Goal: Task Accomplishment & Management: Manage account settings

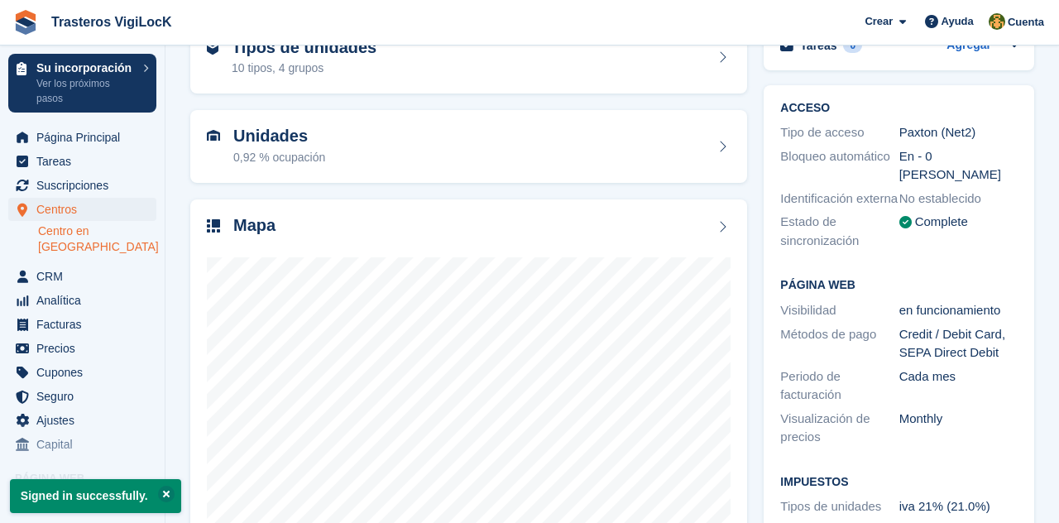
scroll to position [104, 0]
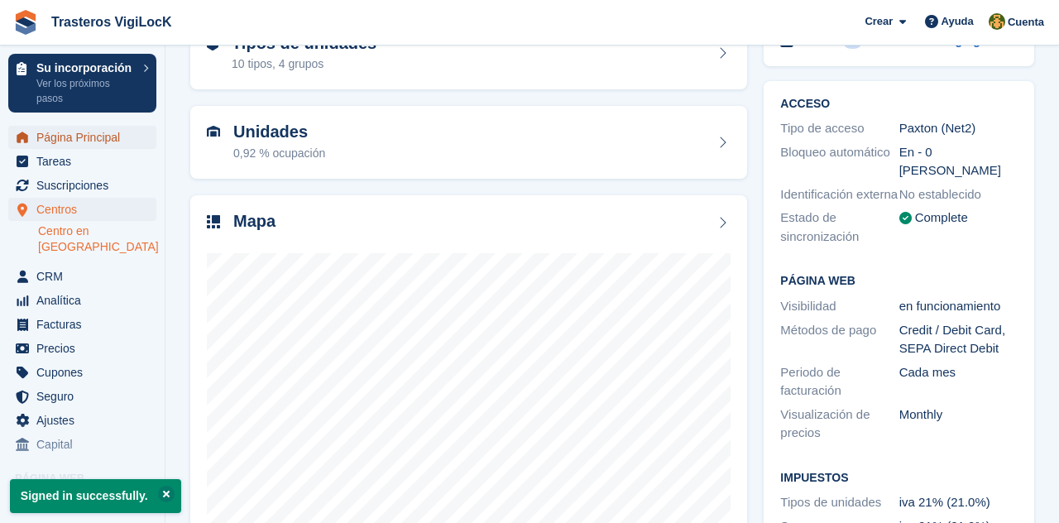
click at [114, 146] on span "Página Principal" at bounding box center [85, 137] width 99 height 23
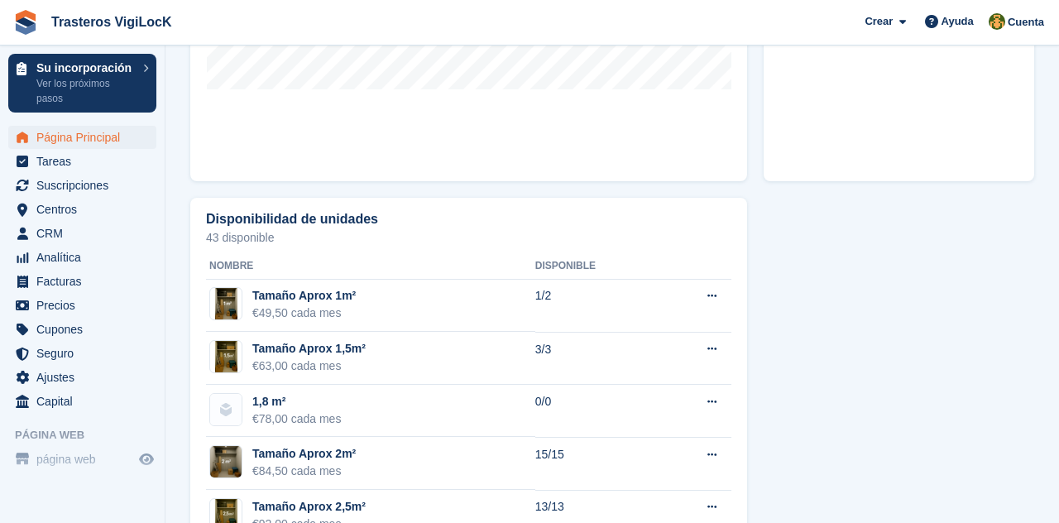
scroll to position [858, 0]
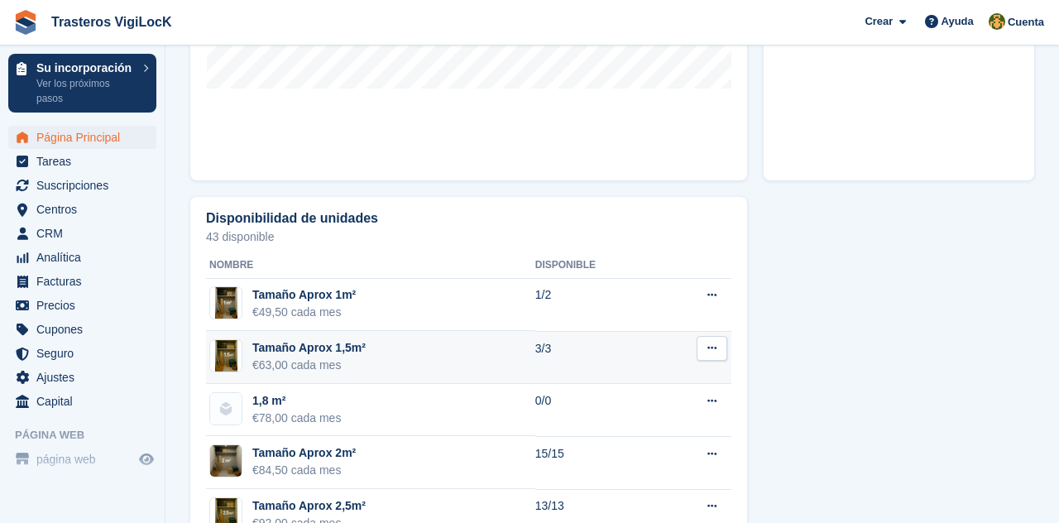
click at [640, 362] on td "3/3" at bounding box center [597, 357] width 125 height 53
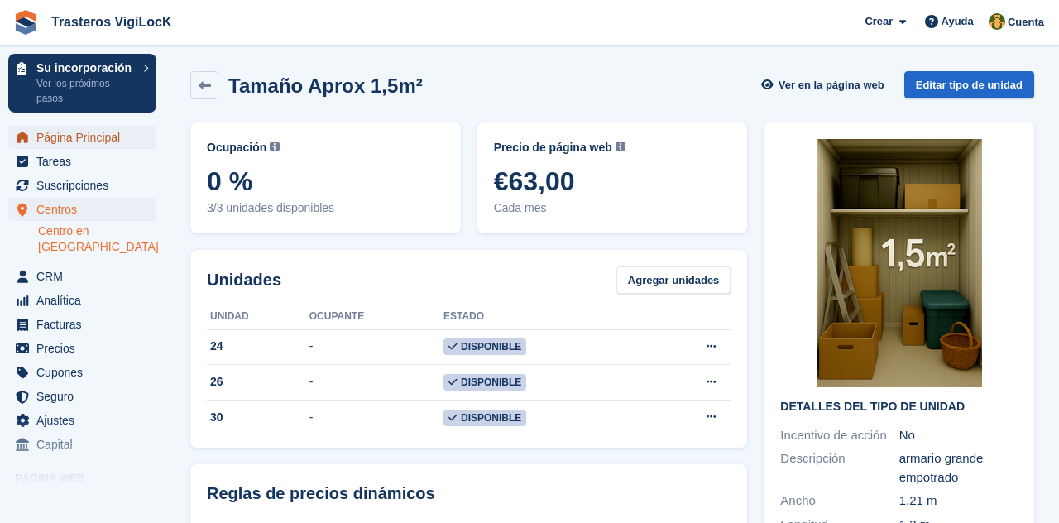
click at [100, 144] on span "Página Principal" at bounding box center [85, 137] width 99 height 23
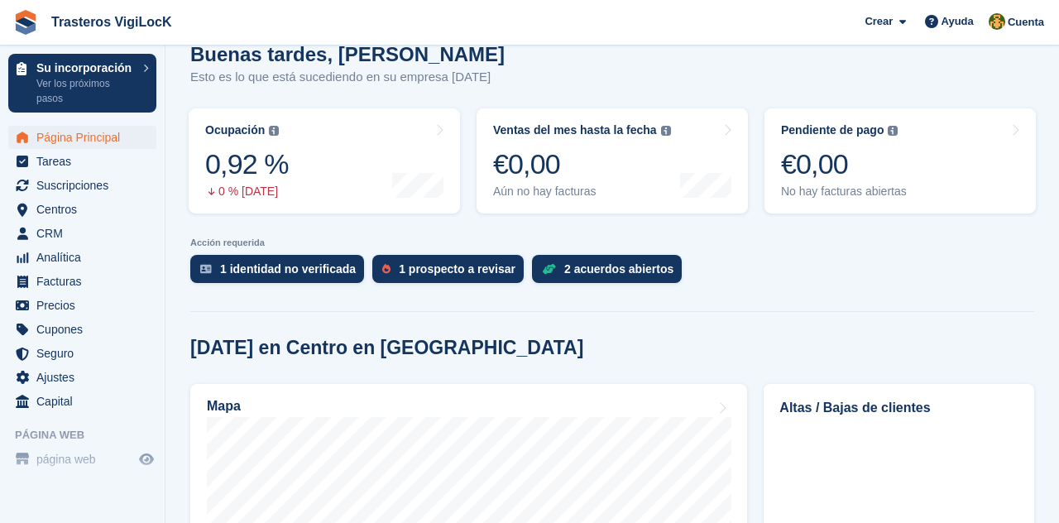
scroll to position [225, 0]
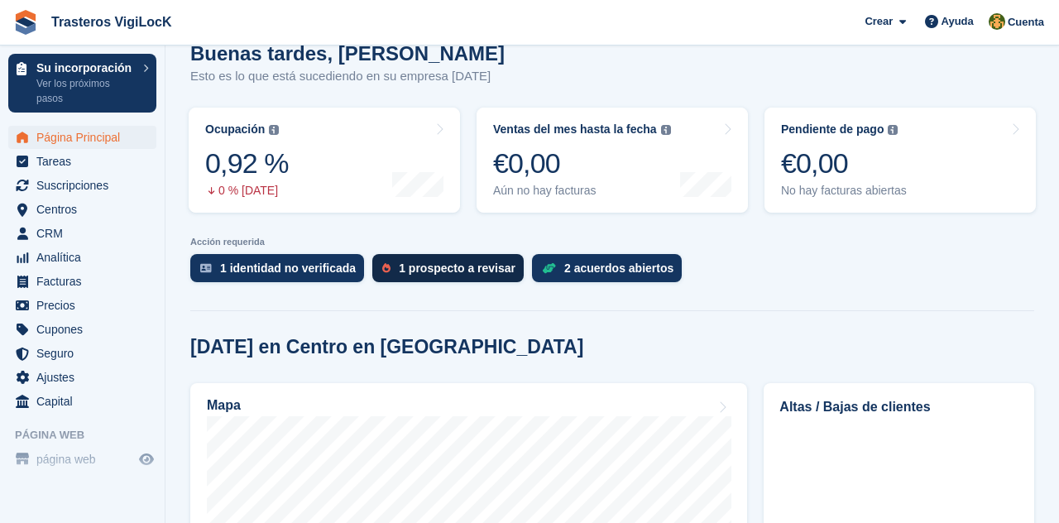
click at [480, 271] on div "1 prospecto a revisar" at bounding box center [457, 267] width 117 height 13
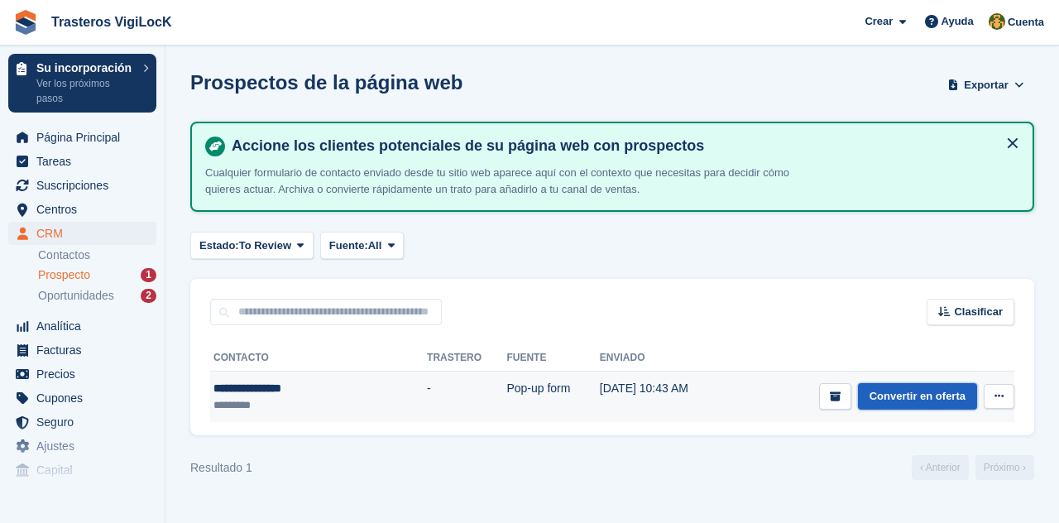
click at [914, 402] on link "Convertir en oferta" at bounding box center [917, 396] width 119 height 27
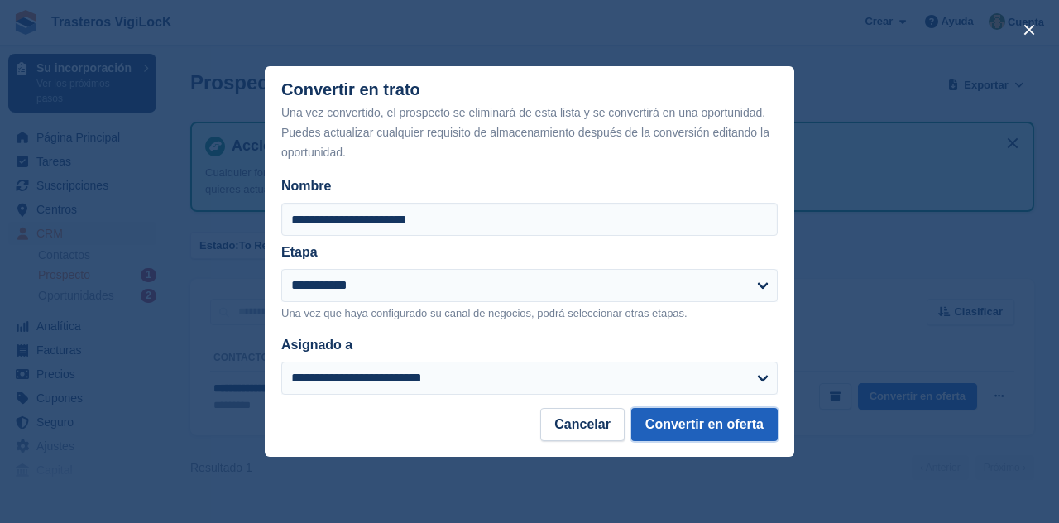
click at [718, 434] on button "Convertir en oferta" at bounding box center [704, 424] width 146 height 33
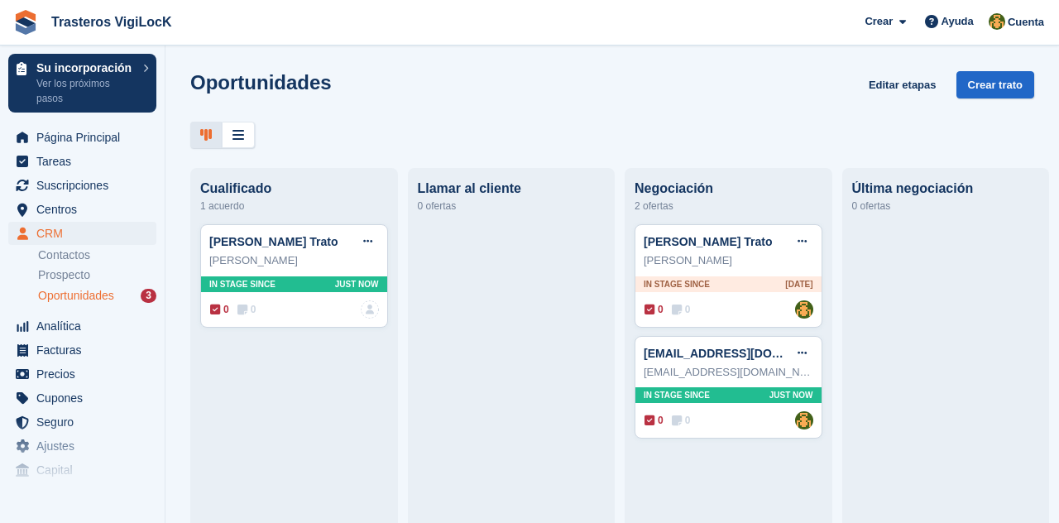
click at [127, 295] on div "Oportunidades 3" at bounding box center [97, 296] width 118 height 16
click at [65, 300] on span "Oportunidades" at bounding box center [76, 296] width 76 height 16
click at [40, 242] on span "CRM" at bounding box center [85, 233] width 99 height 23
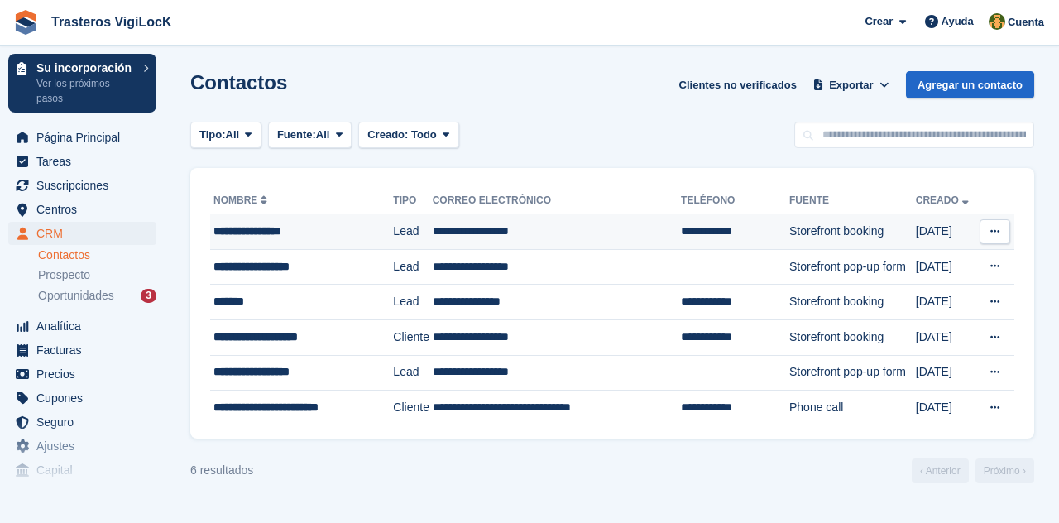
click at [247, 247] on td "**********" at bounding box center [301, 232] width 183 height 36
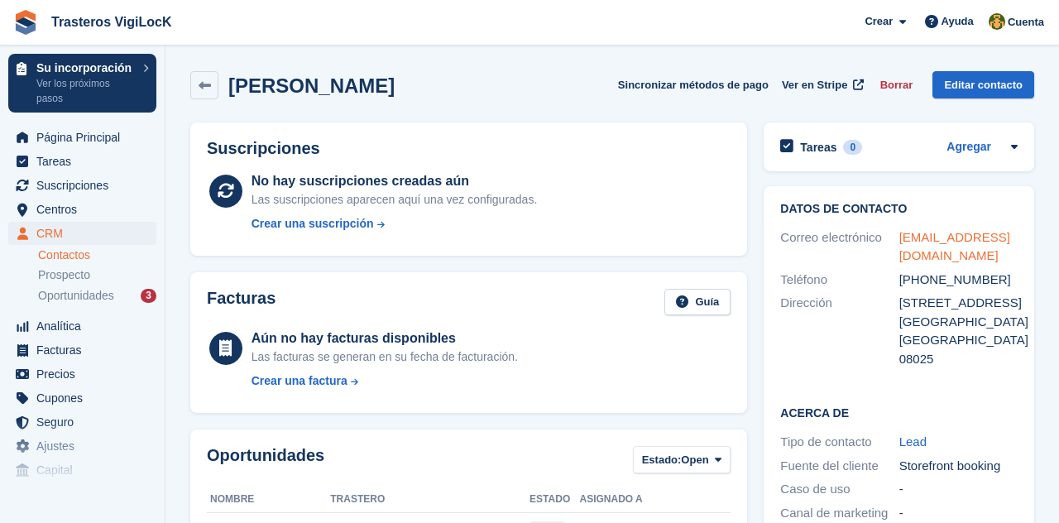
click at [973, 242] on link "berthmol@gmail.com" at bounding box center [954, 246] width 111 height 33
click at [65, 137] on span "Página Principal" at bounding box center [85, 137] width 99 height 23
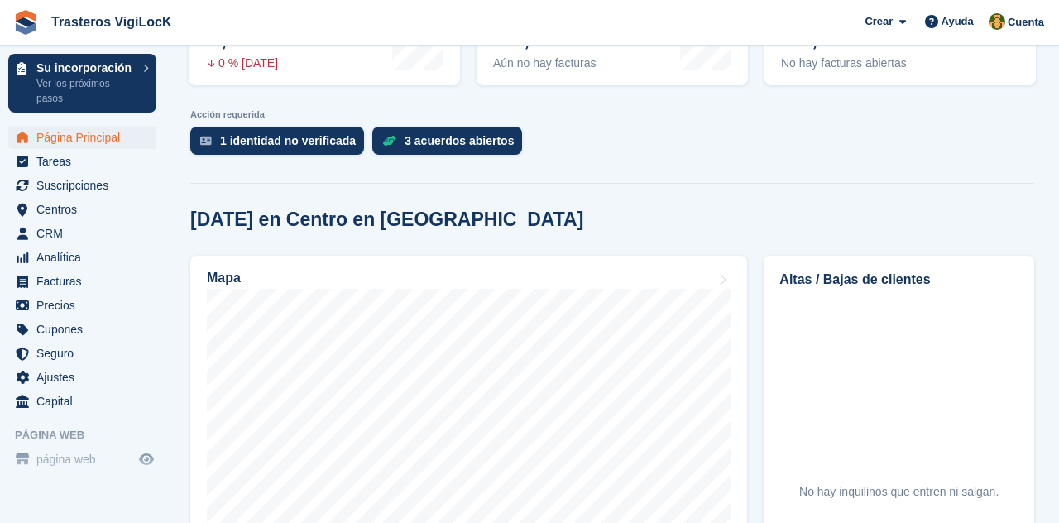
scroll to position [353, 0]
click at [337, 144] on div "1 identidad no verificada" at bounding box center [288, 140] width 136 height 13
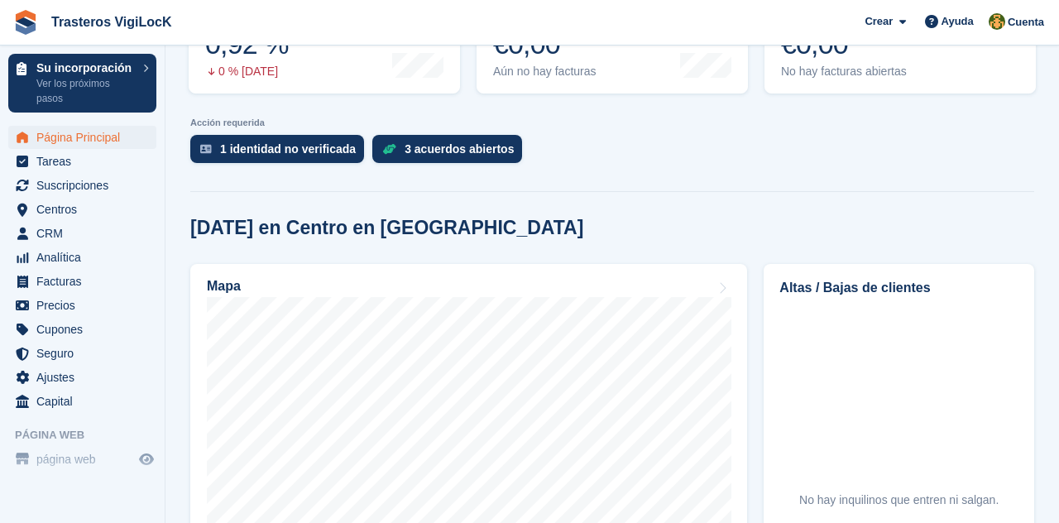
scroll to position [348, 0]
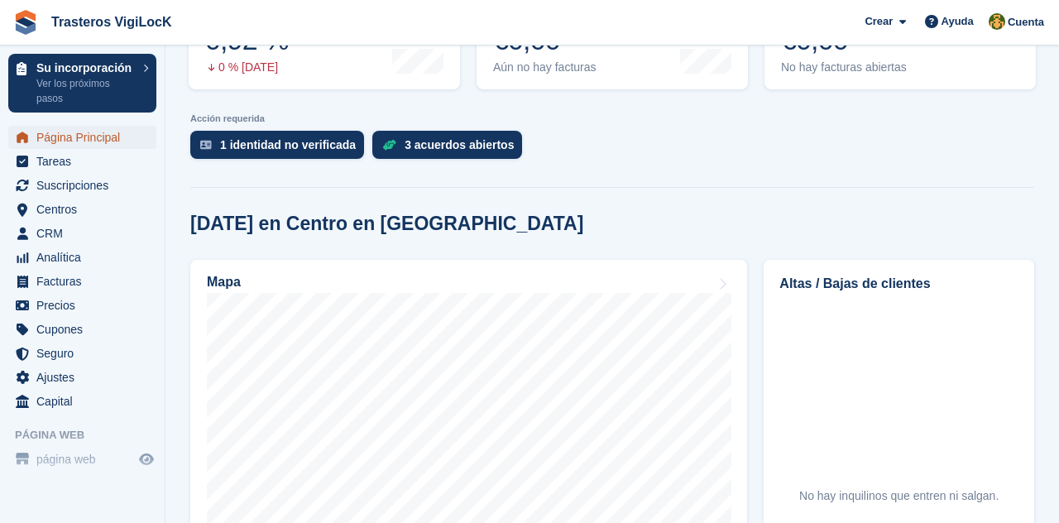
click at [76, 136] on span "Página Principal" at bounding box center [85, 137] width 99 height 23
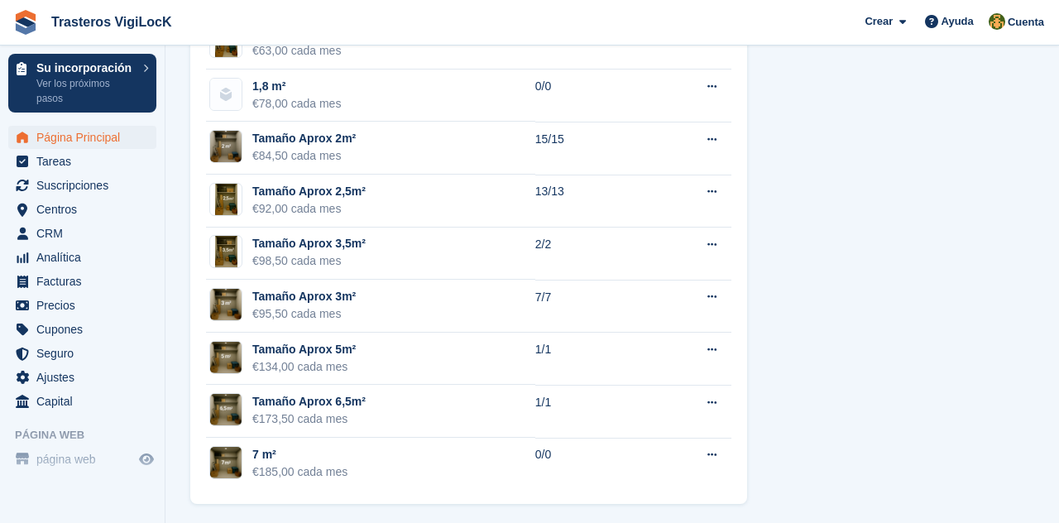
scroll to position [1173, 0]
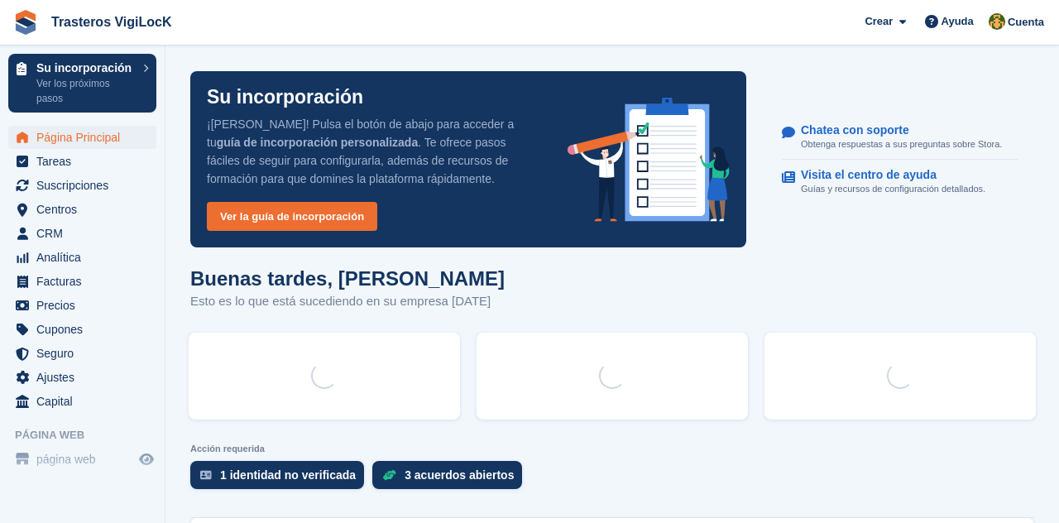
scroll to position [79, 0]
